Goal: Task Accomplishment & Management: Manage account settings

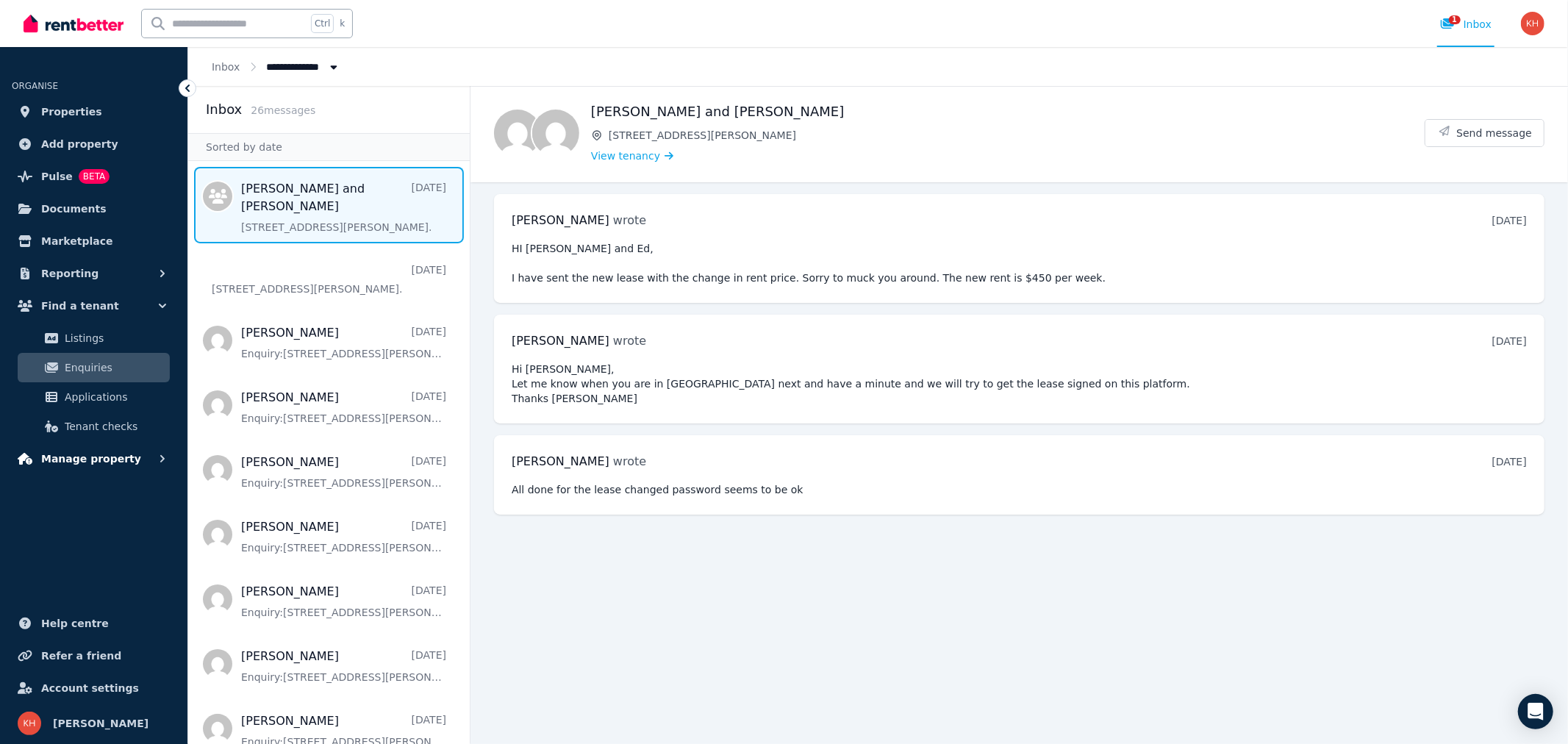
click at [66, 457] on span "Manage property" at bounding box center [91, 459] width 100 height 17
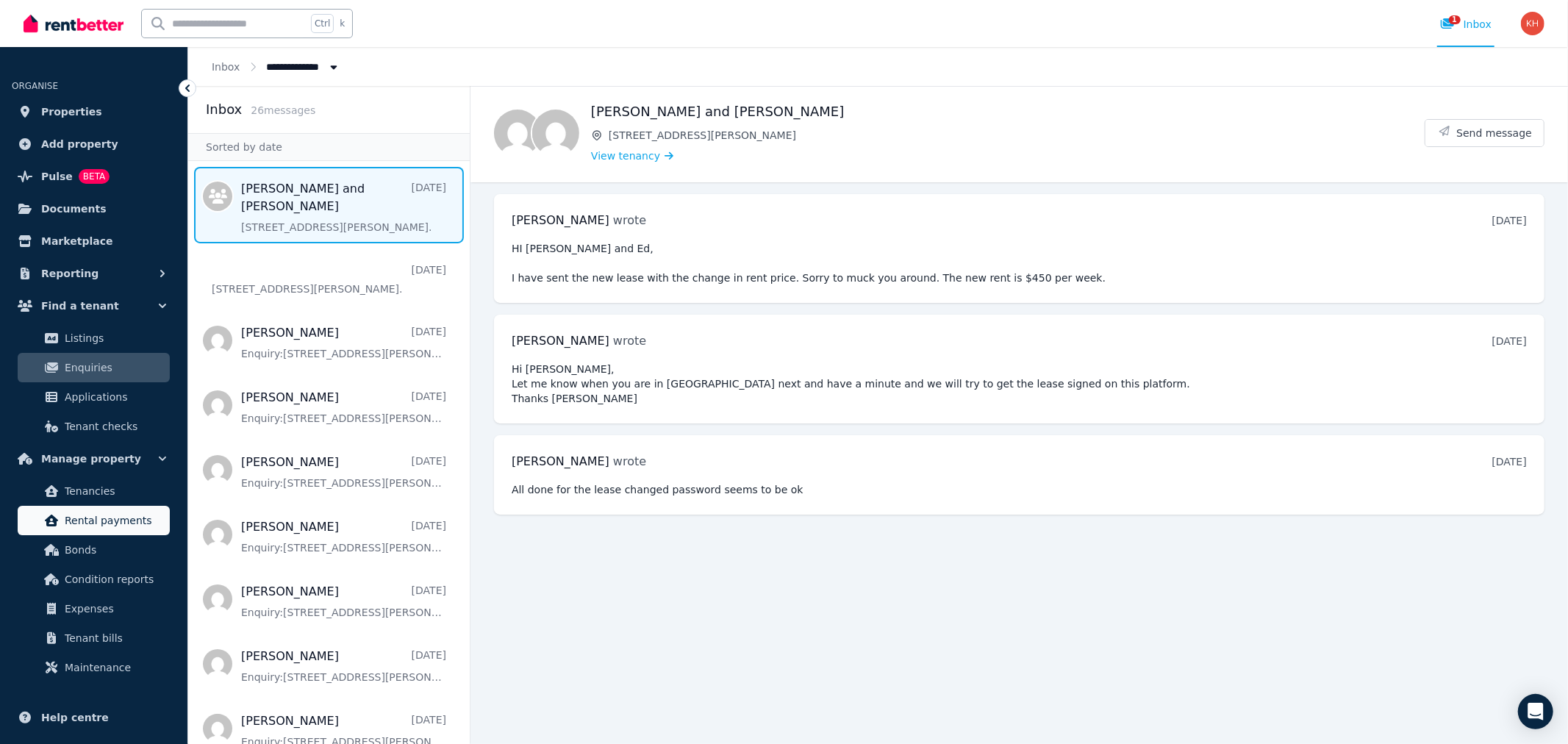
click at [75, 518] on span "Rental payments" at bounding box center [114, 520] width 99 height 17
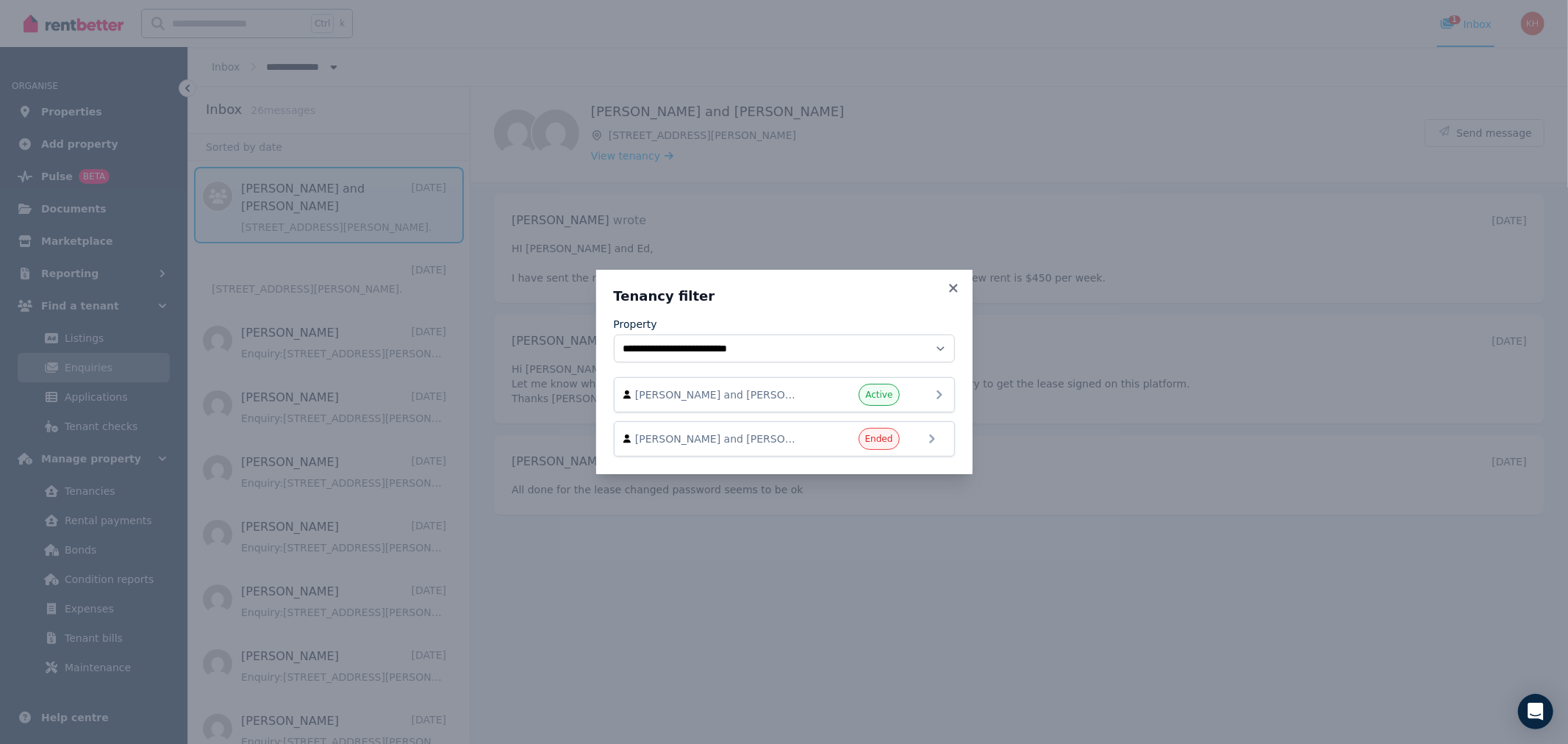
click at [772, 393] on span "[PERSON_NAME] and [PERSON_NAME]" at bounding box center [719, 395] width 168 height 15
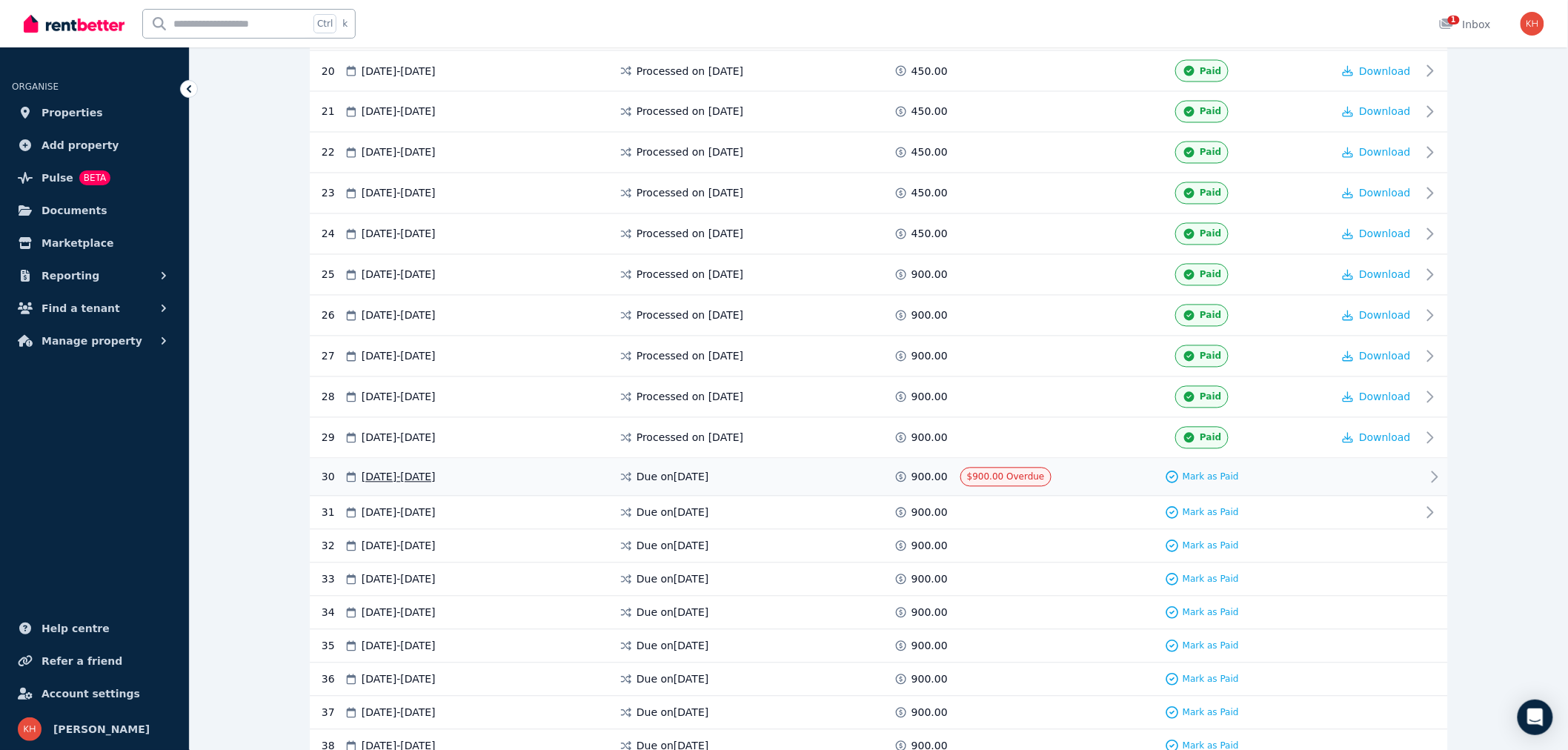
scroll to position [1147, 0]
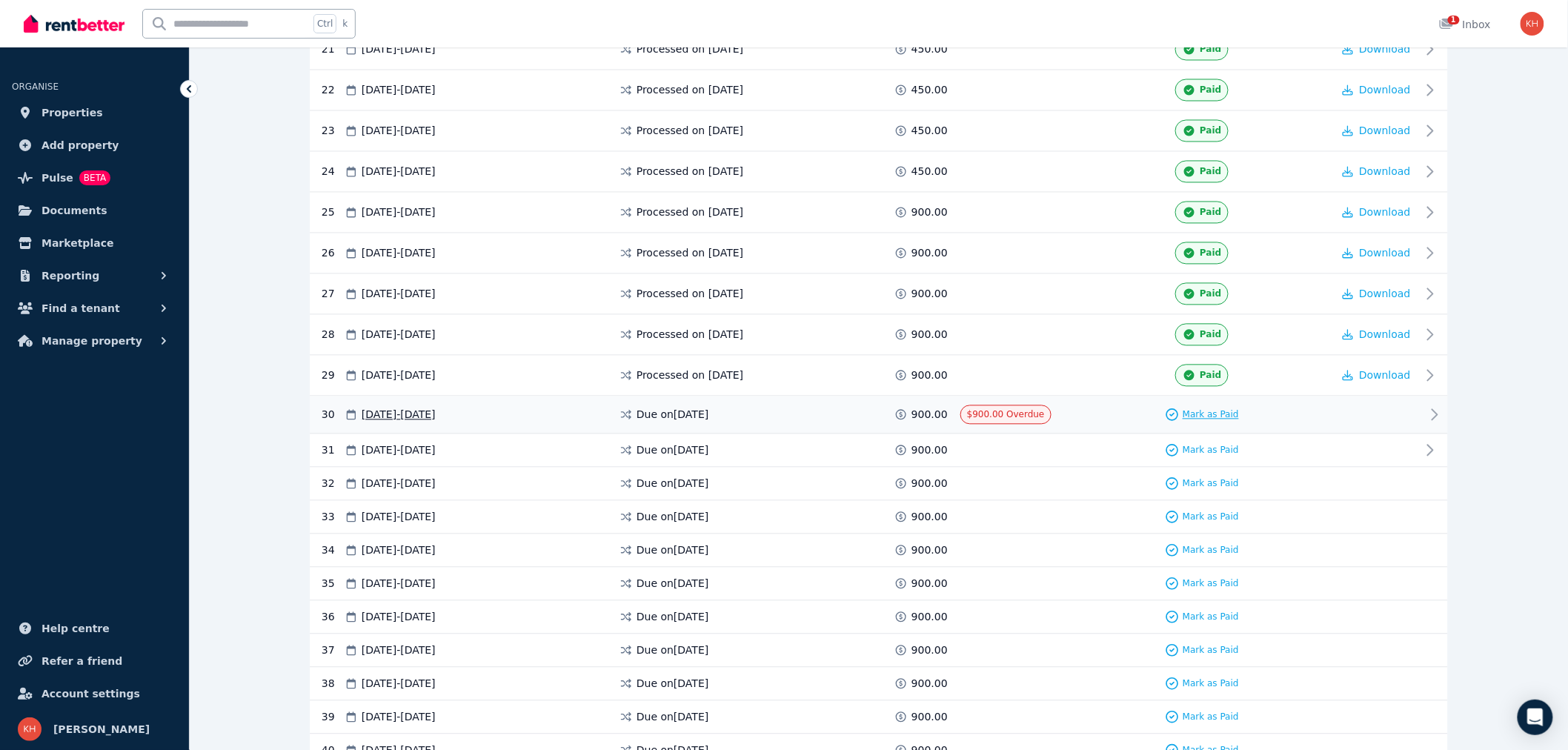
click at [1217, 420] on span "Mark as Paid" at bounding box center [1211, 415] width 56 height 12
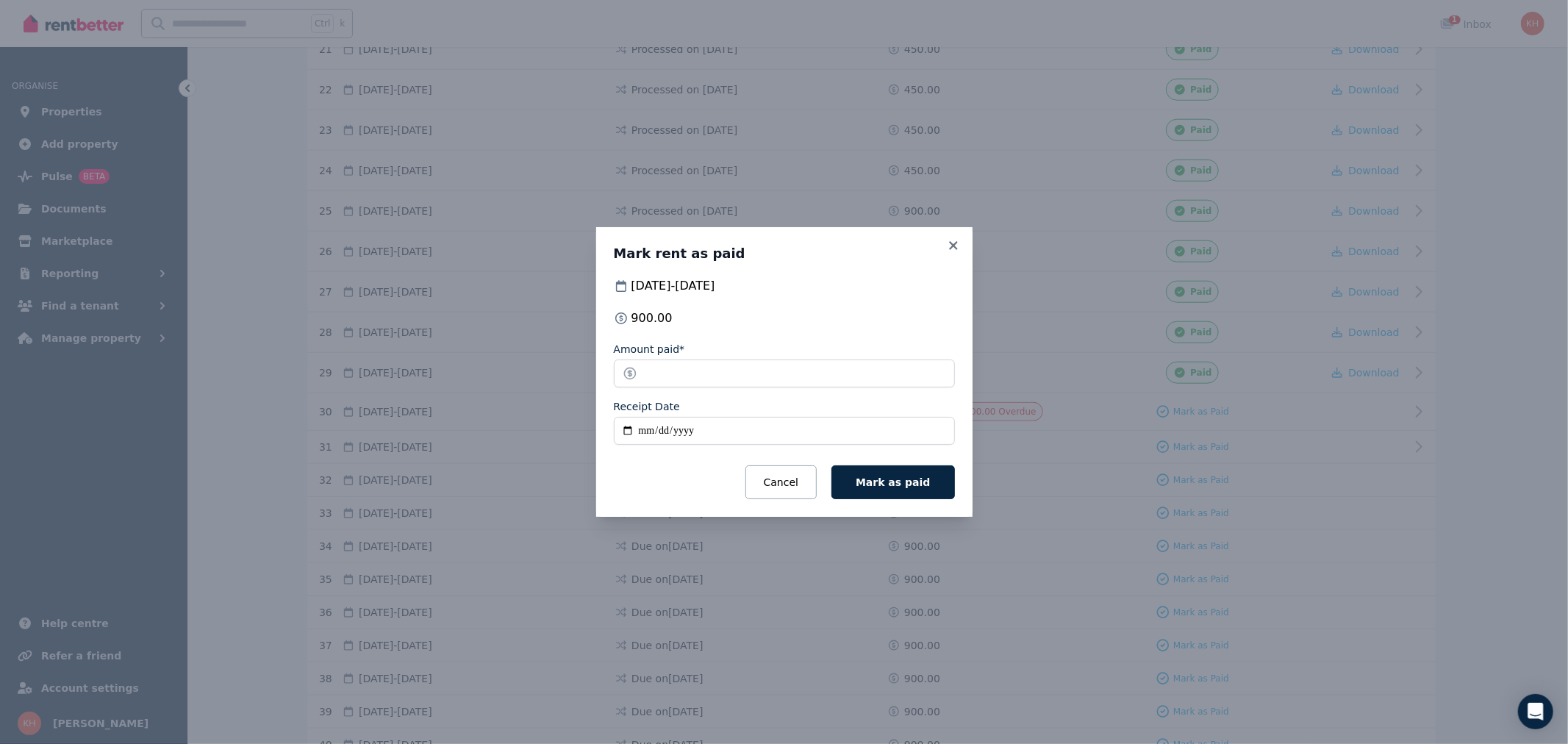
click at [642, 430] on input "Receipt Date" at bounding box center [784, 430] width 341 height 28
type input "**********"
click at [912, 483] on span "Mark as paid" at bounding box center [893, 482] width 75 height 12
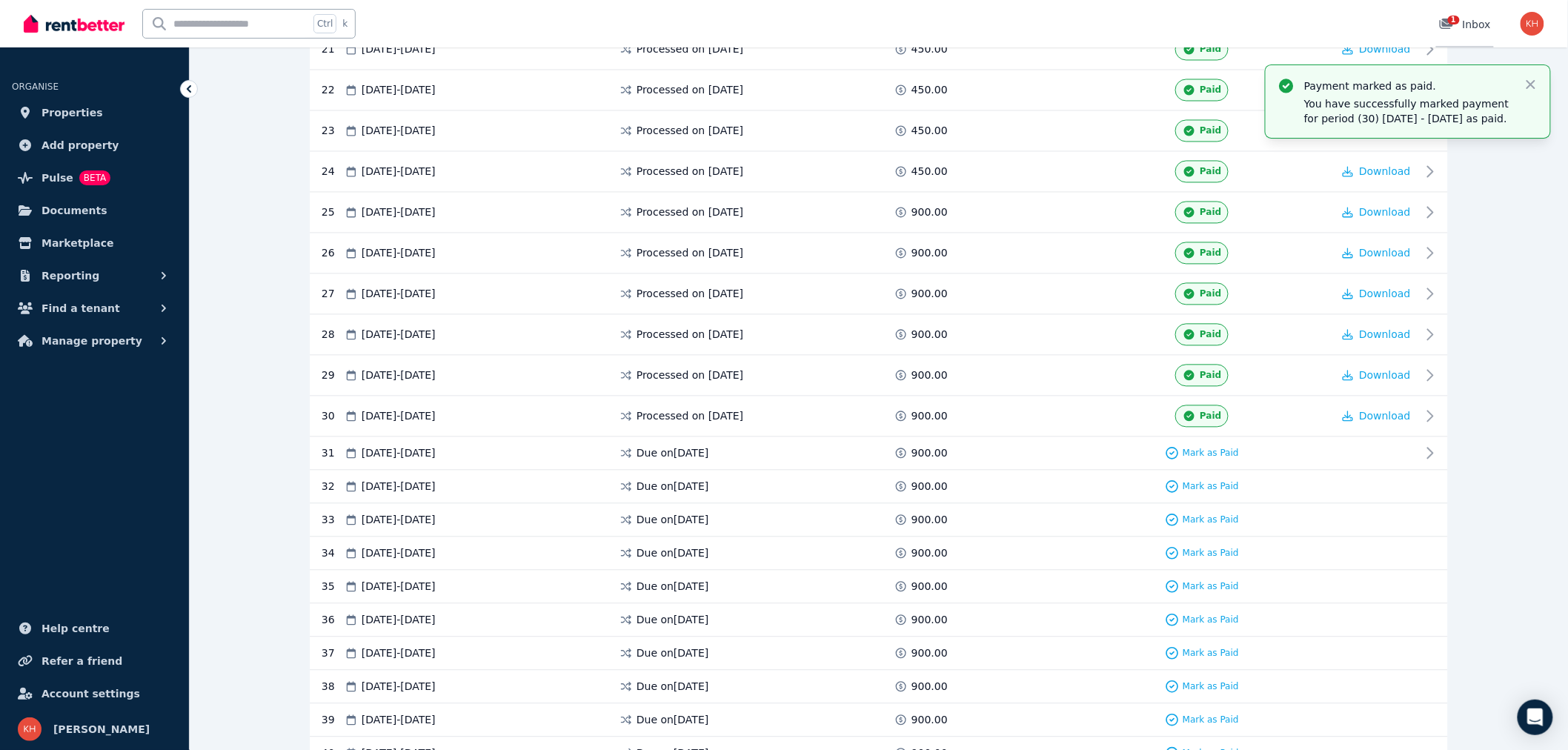
click at [1446, 24] on icon at bounding box center [1446, 23] width 14 height 10
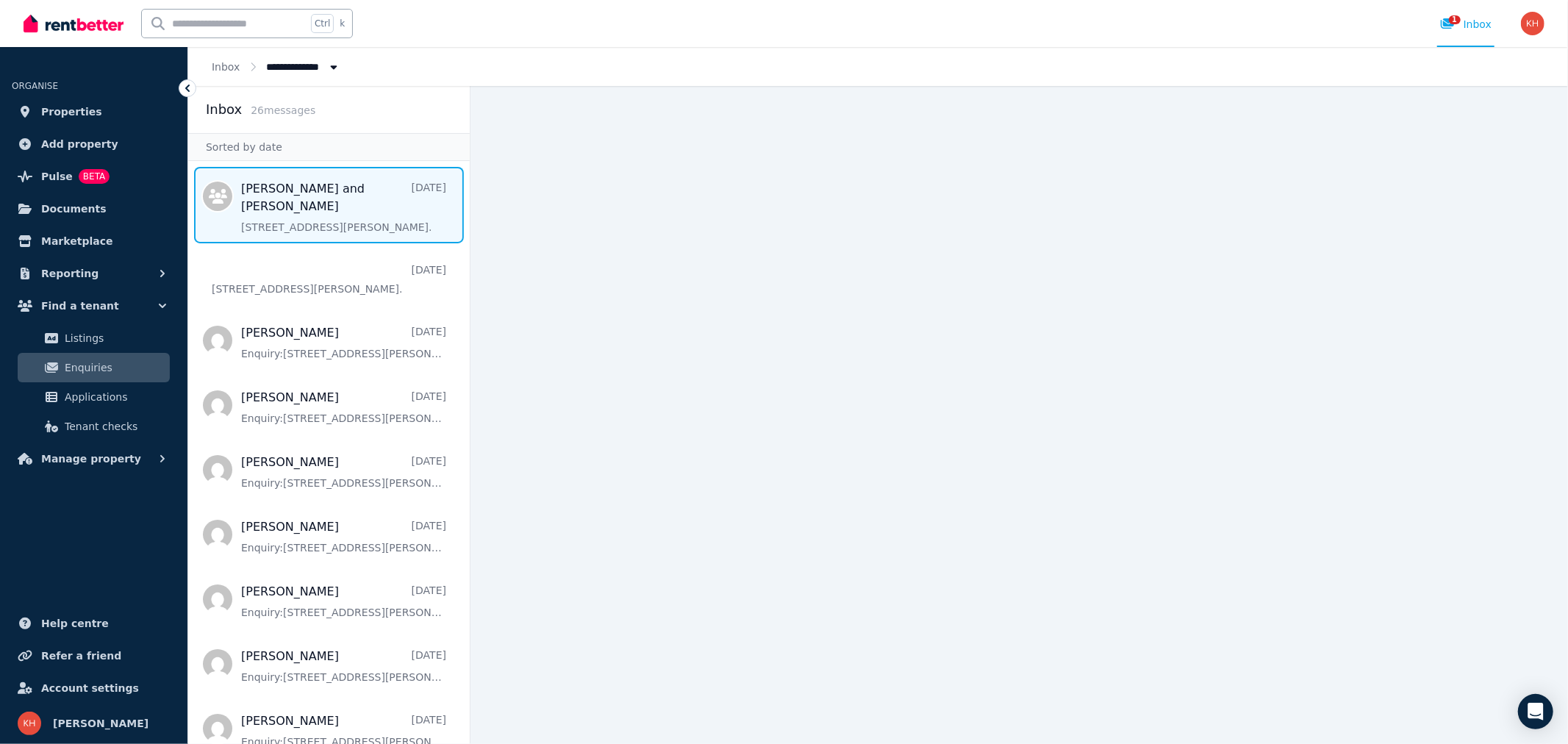
click at [300, 186] on span "Message list" at bounding box center [329, 205] width 282 height 76
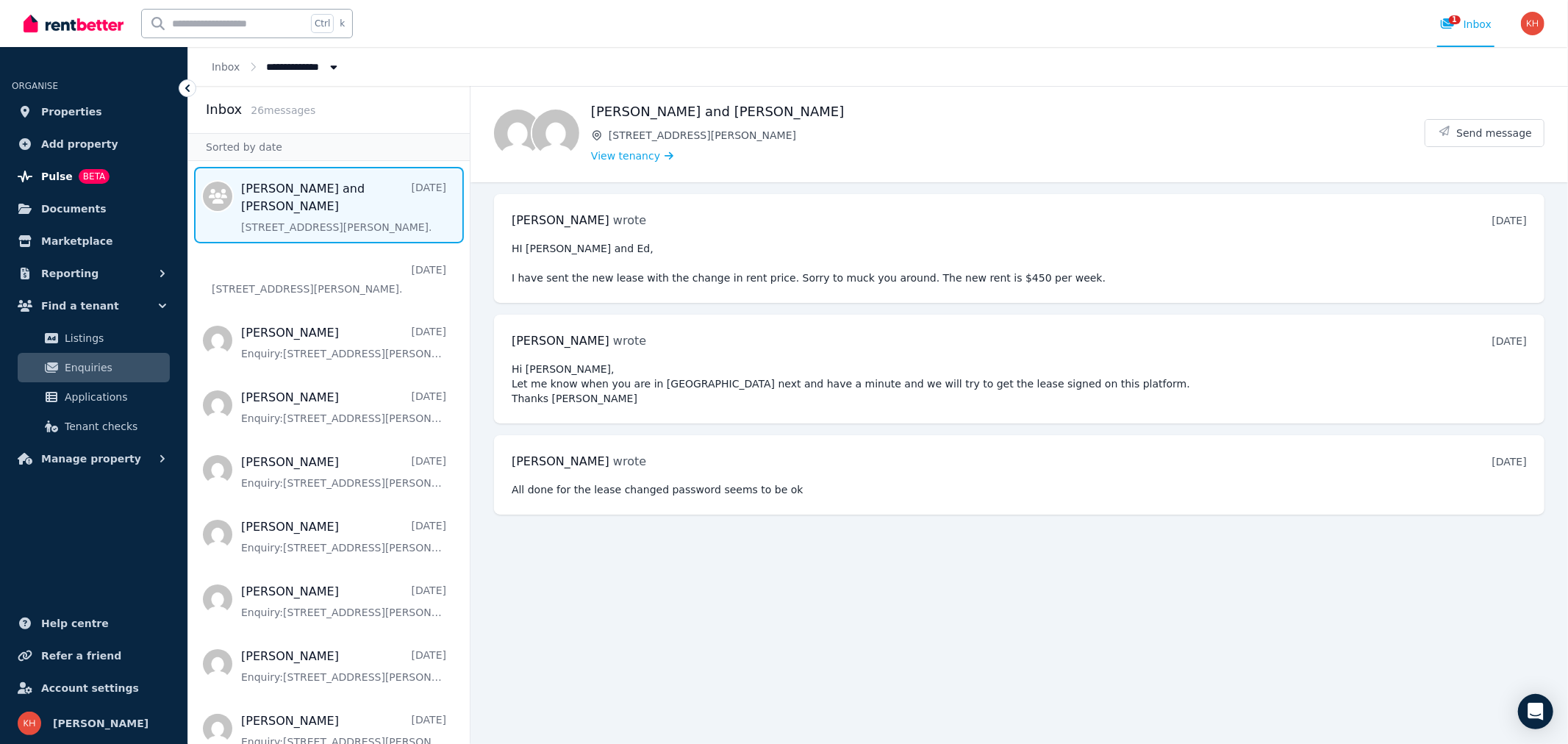
click at [53, 175] on span "Pulse" at bounding box center [57, 176] width 32 height 17
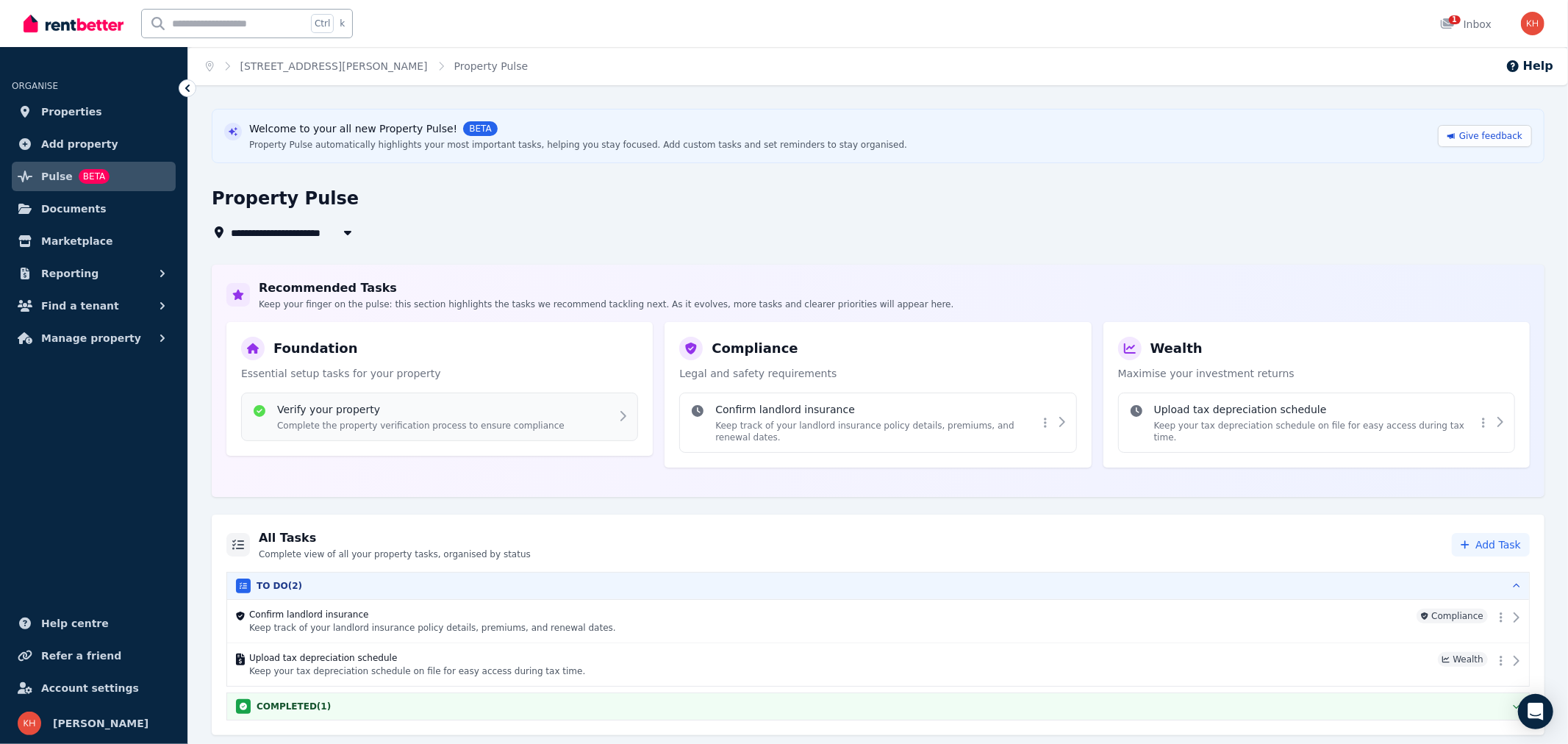
click at [438, 423] on p "Complete the property verification process to ensure compliance" at bounding box center [421, 426] width 287 height 12
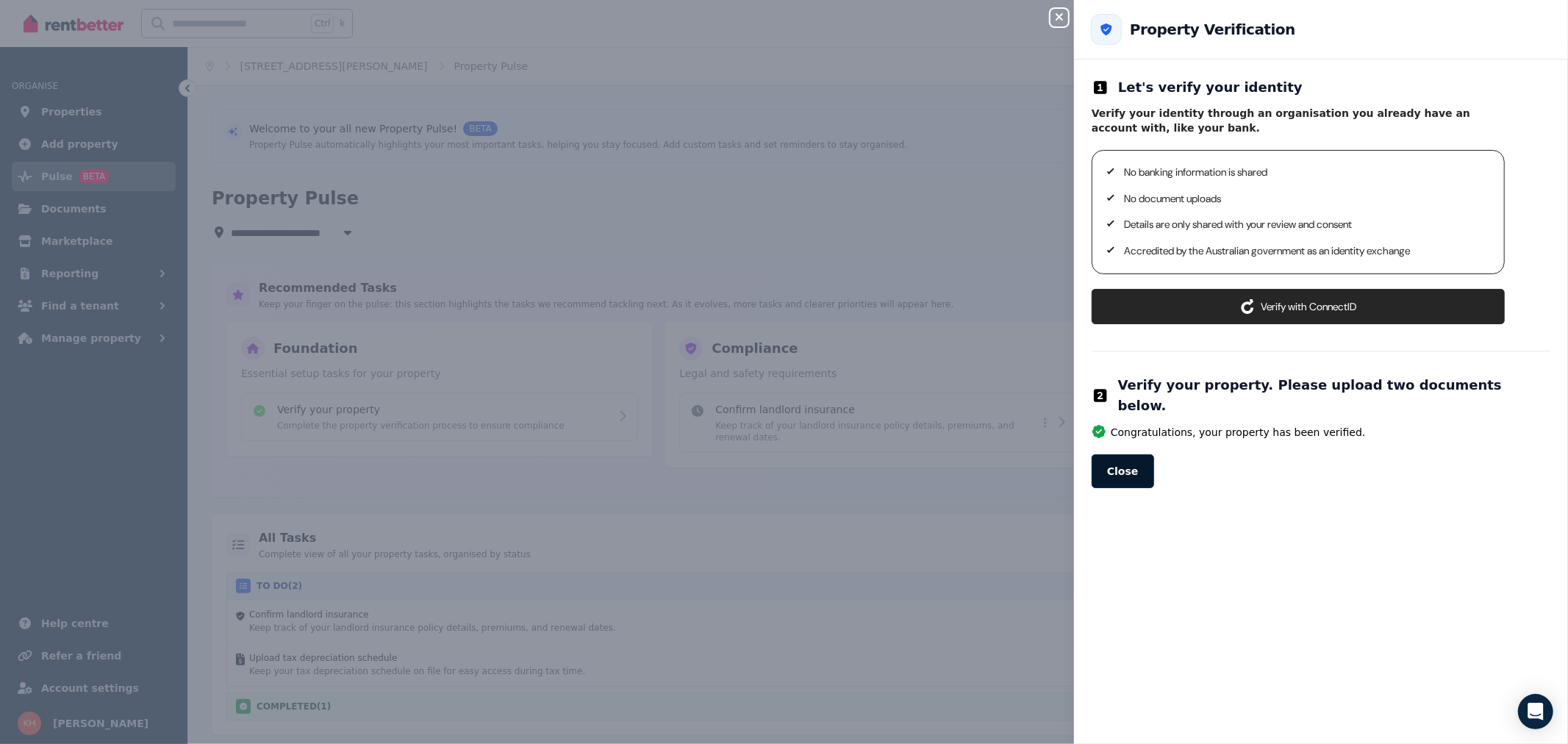
click at [1115, 454] on button "Close" at bounding box center [1123, 471] width 63 height 34
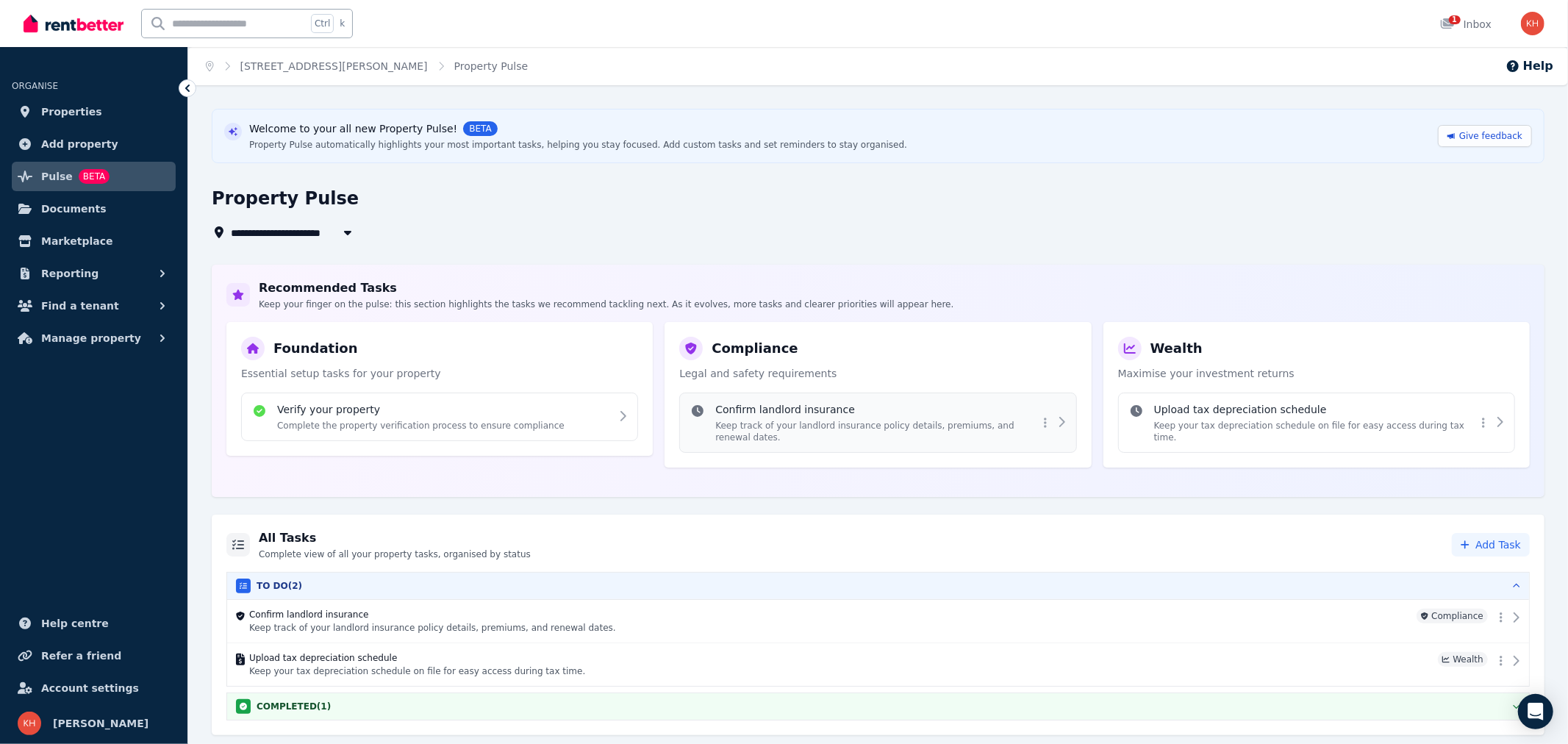
click at [777, 407] on h4 "Confirm landlord insurance" at bounding box center [876, 409] width 322 height 15
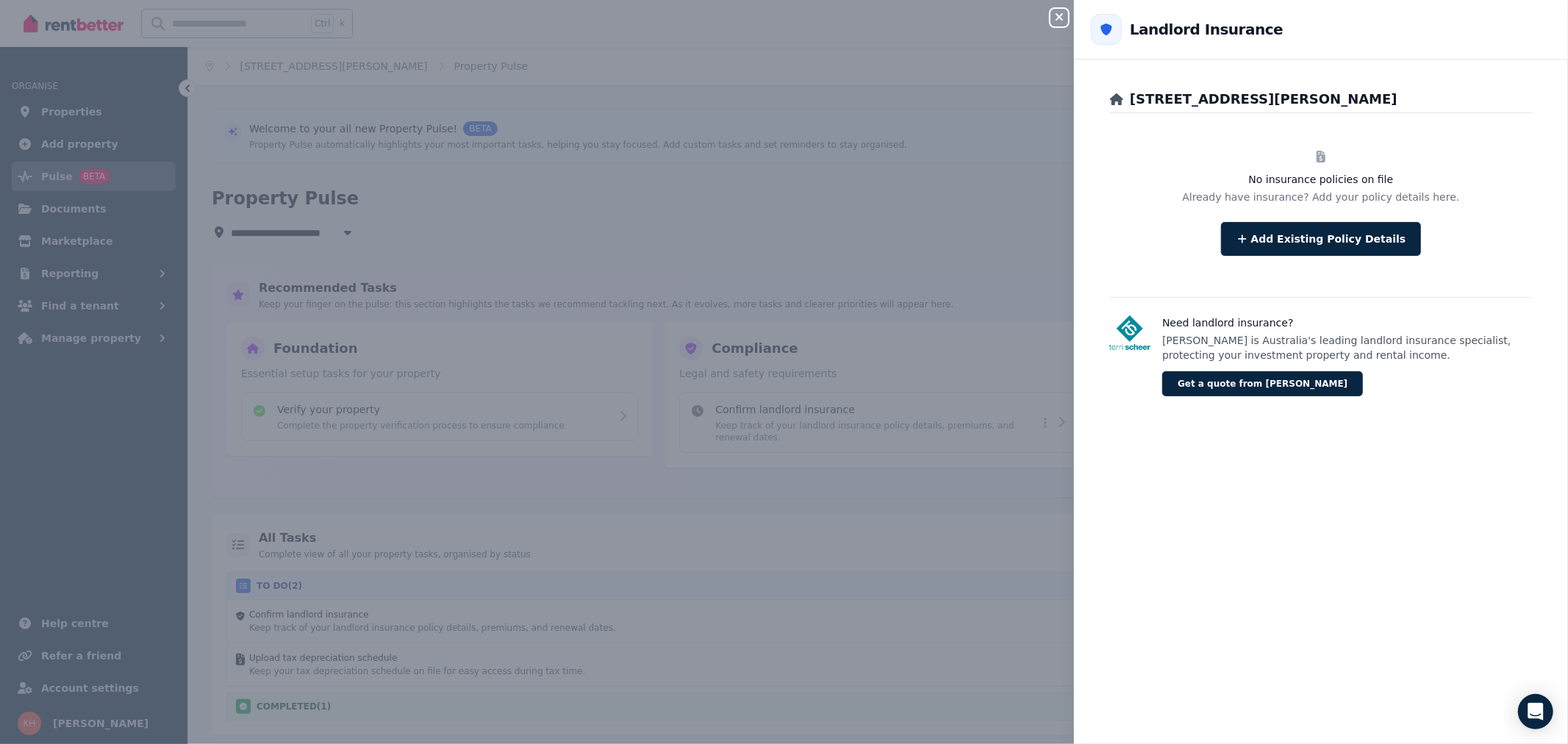
click at [806, 187] on div "Close panel Back to Landlord Insurance [STREET_ADDRESS][PERSON_NAME] policies o…" at bounding box center [784, 372] width 1568 height 744
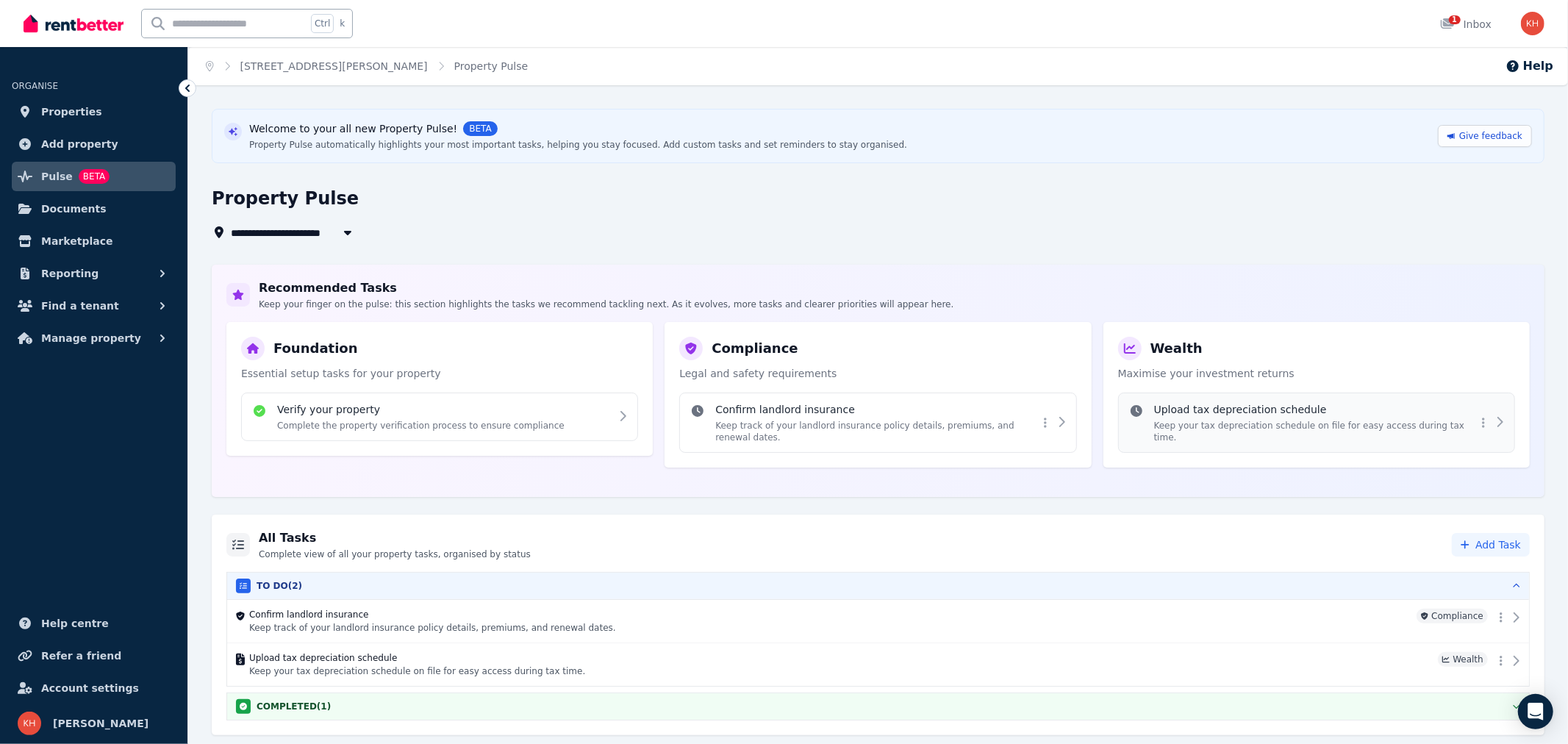
click at [1162, 417] on div "Upload tax depreciation schedule Keep your tax depreciation schedule on file fo…" at bounding box center [1316, 422] width 322 height 41
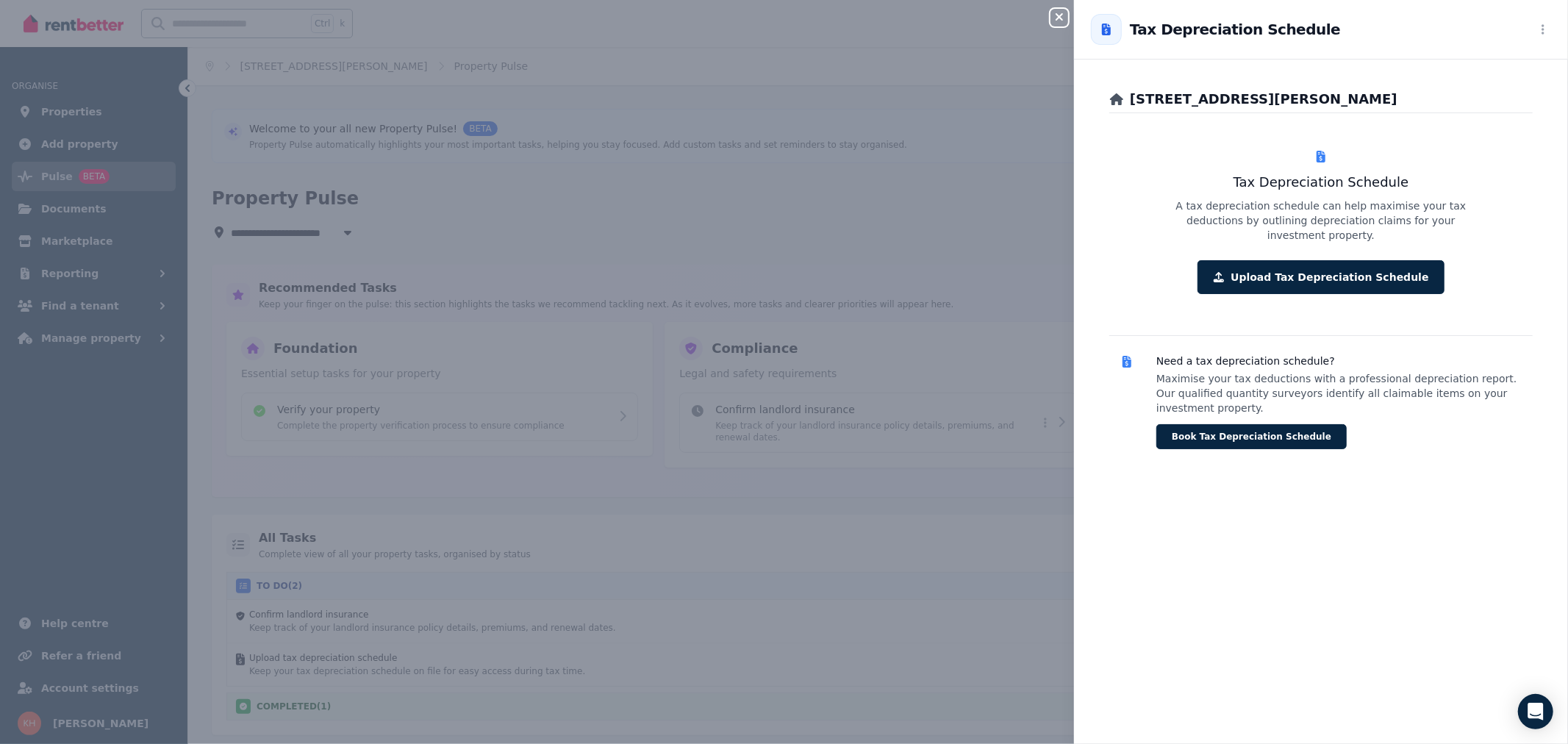
click at [1006, 550] on div "Close panel Back to Tax Depreciation Schedule [STREET_ADDRESS][PERSON_NAME] Tax…" at bounding box center [784, 372] width 1568 height 744
